Goal: Navigation & Orientation: Understand site structure

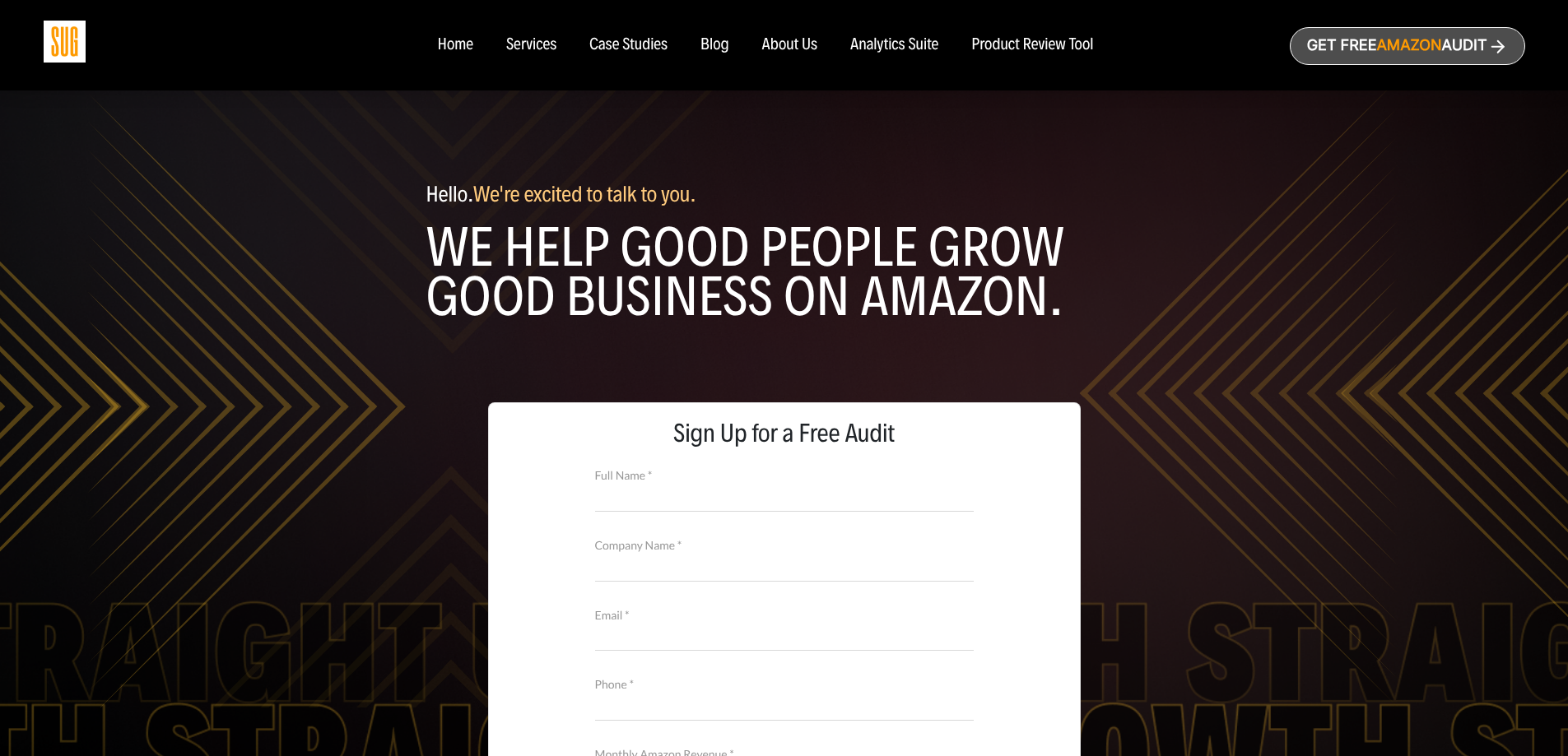
click at [457, 45] on div "Home" at bounding box center [455, 45] width 35 height 19
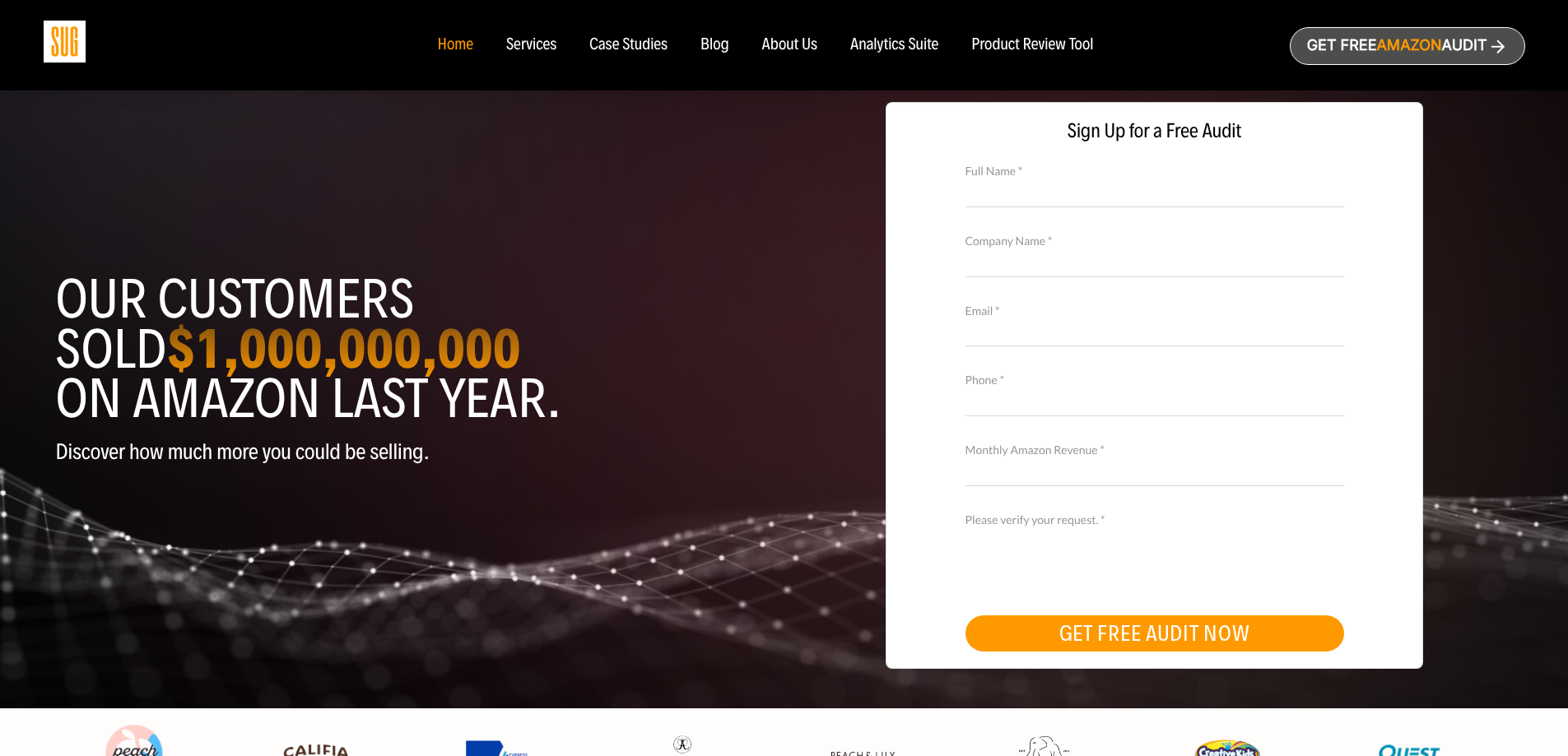
click at [522, 44] on div "Services" at bounding box center [531, 45] width 50 height 19
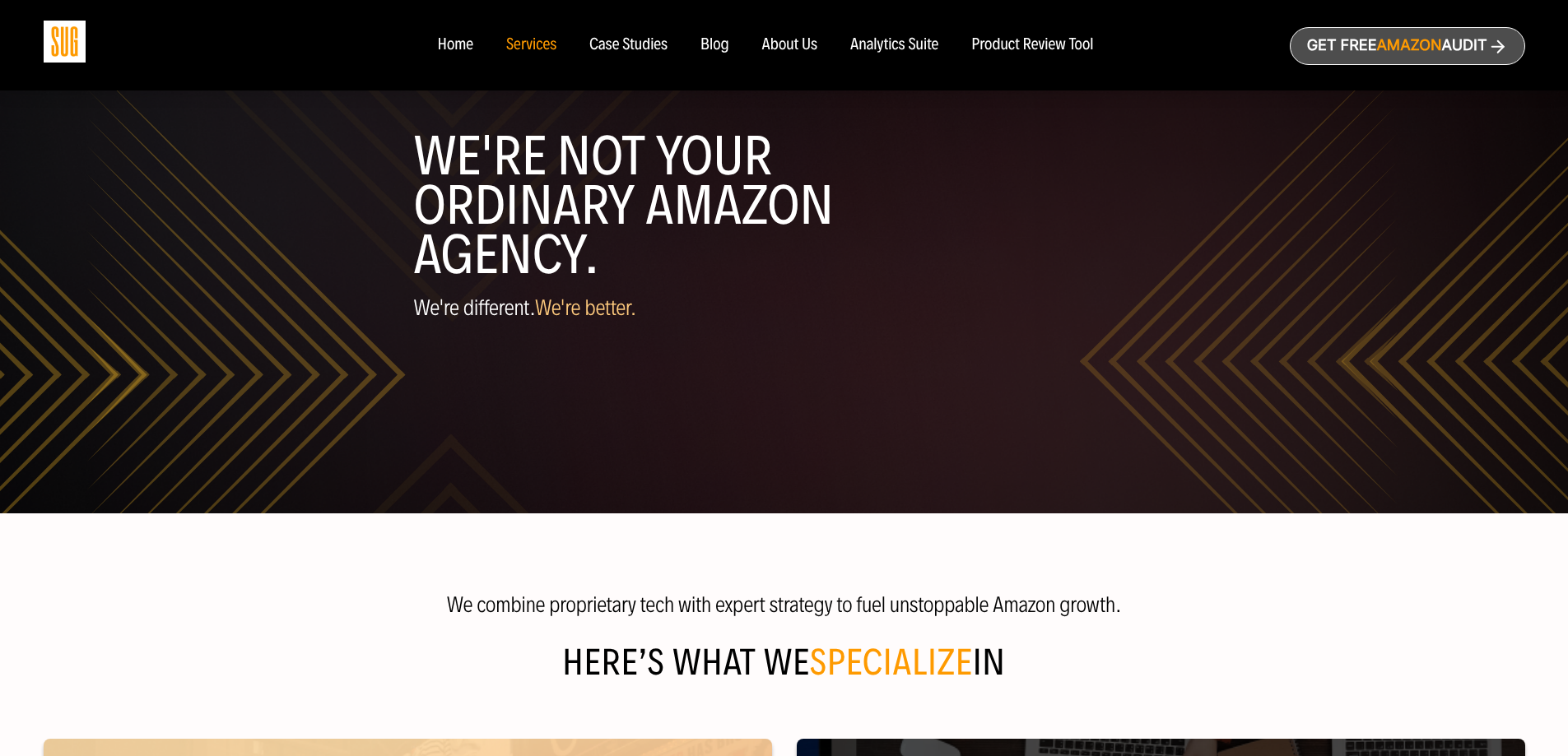
scroll to position [11, 0]
